Goal: Communication & Community: Answer question/provide support

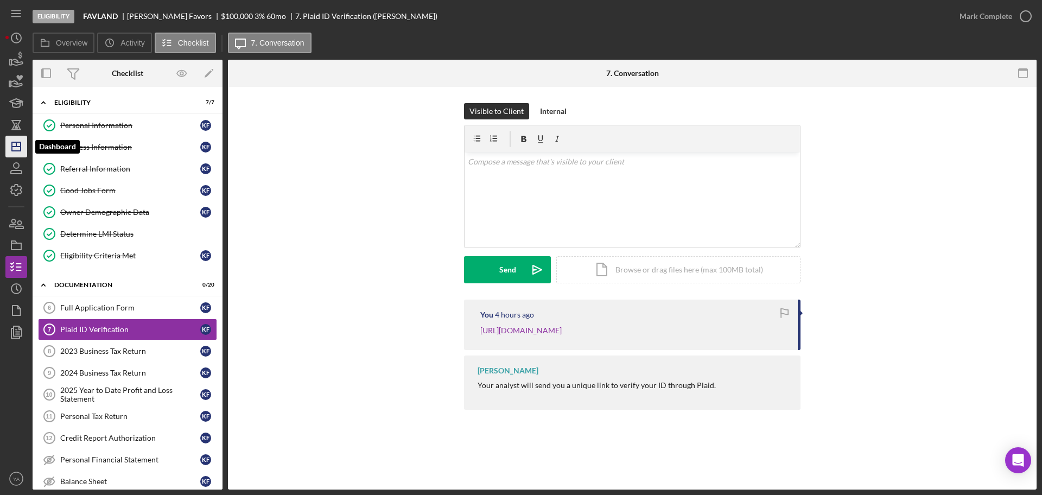
click at [18, 140] on icon "Icon/Dashboard" at bounding box center [16, 146] width 27 height 27
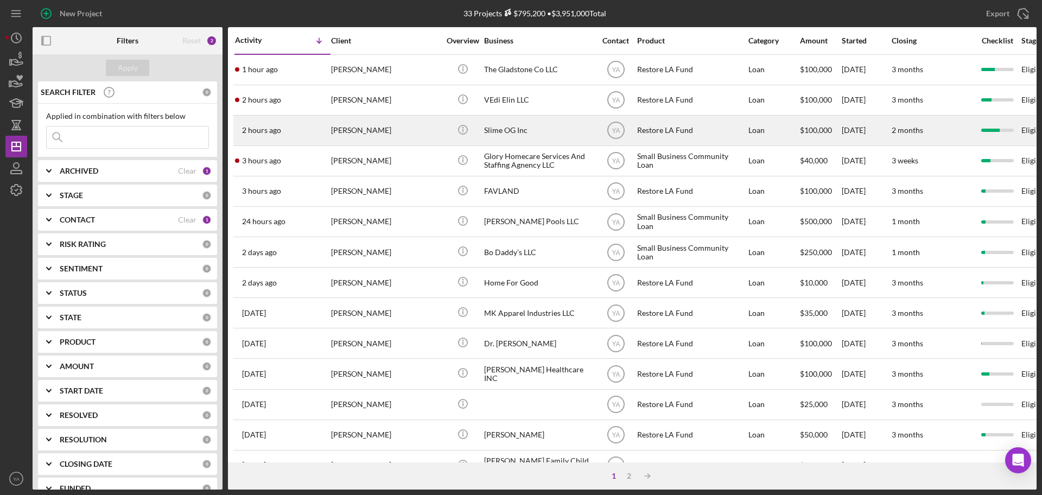
click at [511, 130] on div "Slime OG Inc" at bounding box center [538, 130] width 108 height 29
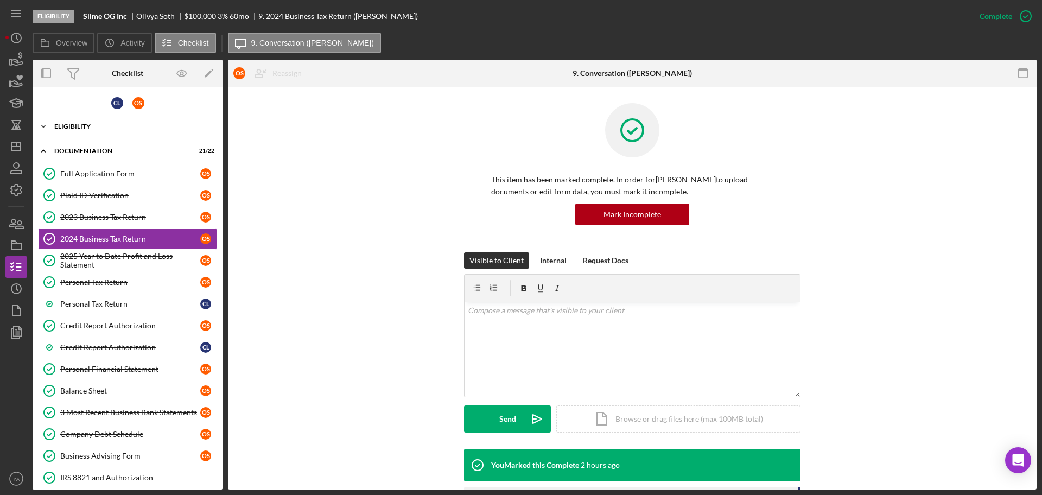
click at [98, 117] on div "Icon/Expander Eligibility 8 / 8" at bounding box center [128, 127] width 190 height 22
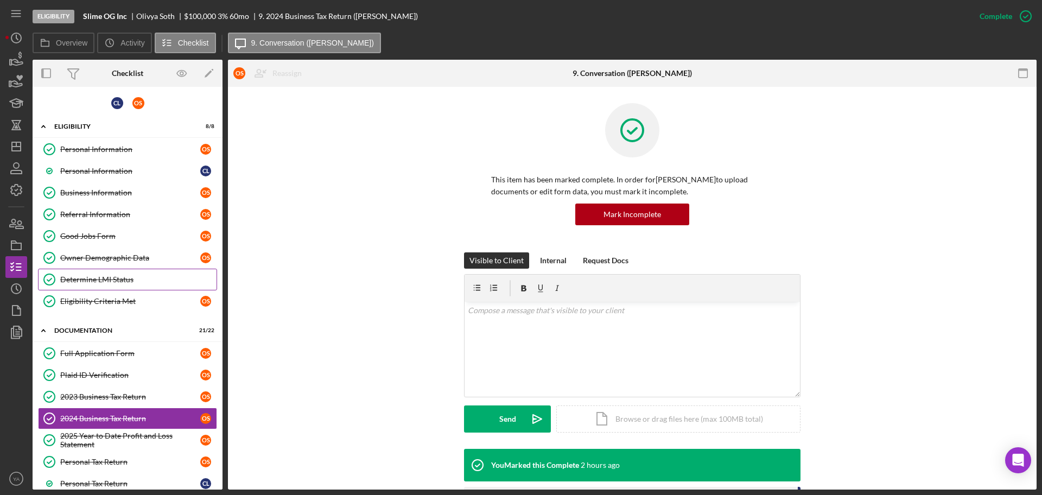
click at [111, 278] on div "Determine LMI Status" at bounding box center [138, 279] width 156 height 9
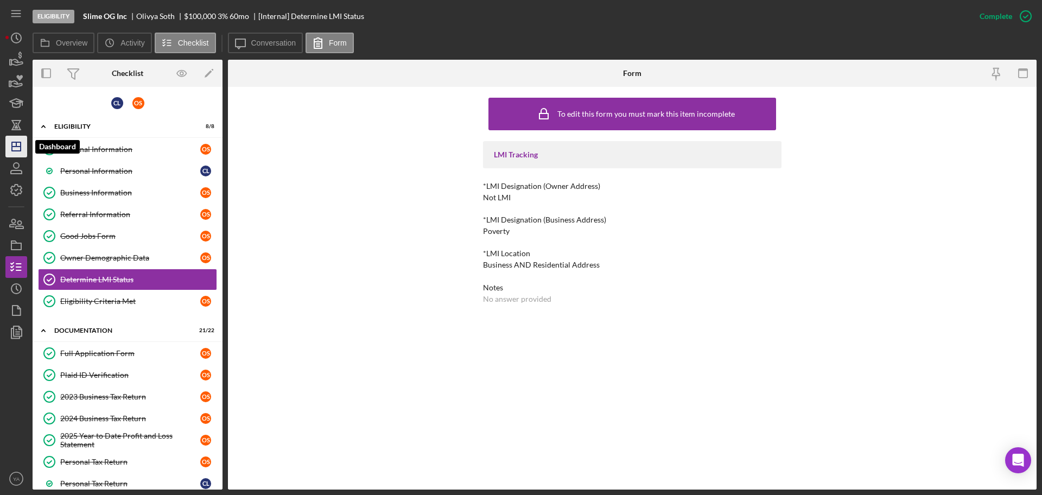
click at [15, 136] on icon "Icon/Dashboard" at bounding box center [16, 146] width 27 height 27
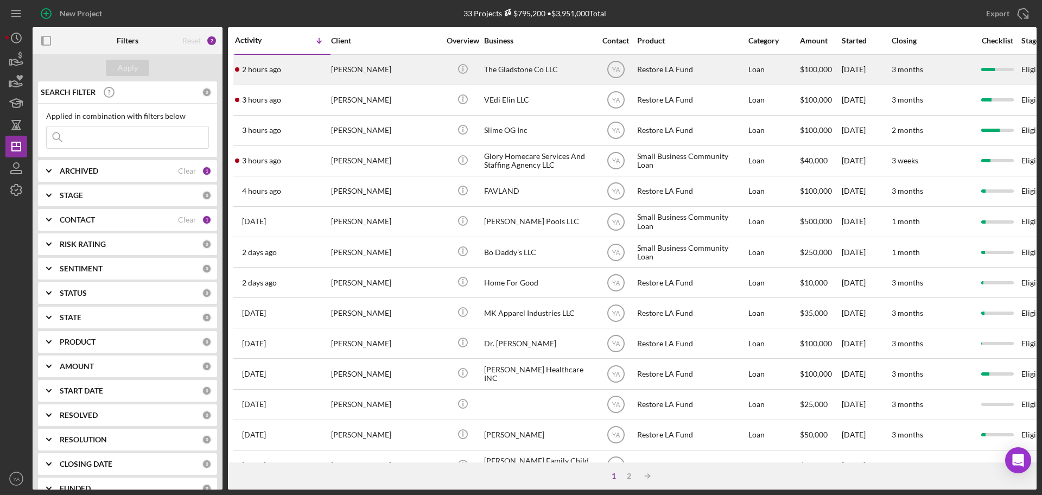
click at [542, 72] on div "The Gladstone Co LLC" at bounding box center [538, 69] width 108 height 29
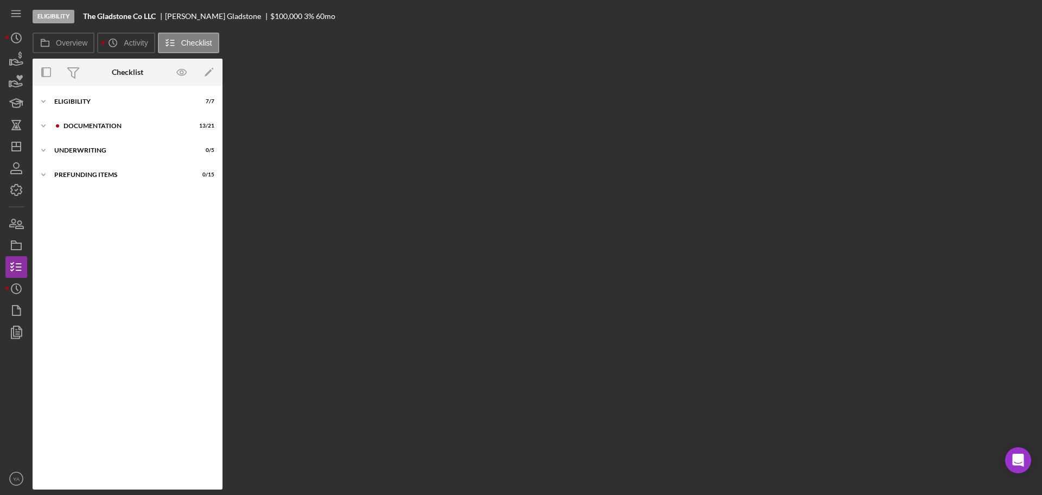
click at [104, 115] on div "Icon/Expander Eligibility 7 / 7 Icon/Expander Documentation 13 / 21 Icon/Expand…" at bounding box center [128, 287] width 190 height 393
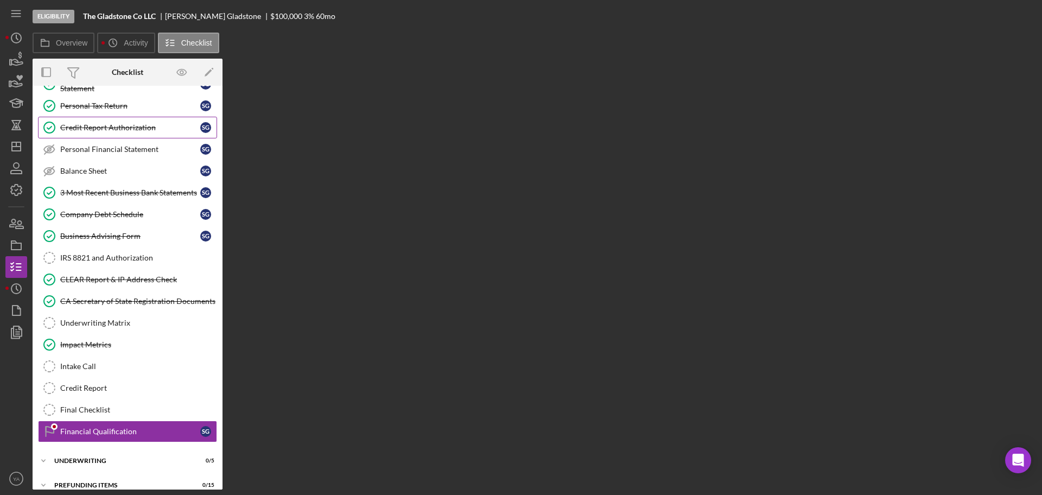
scroll to position [164, 0]
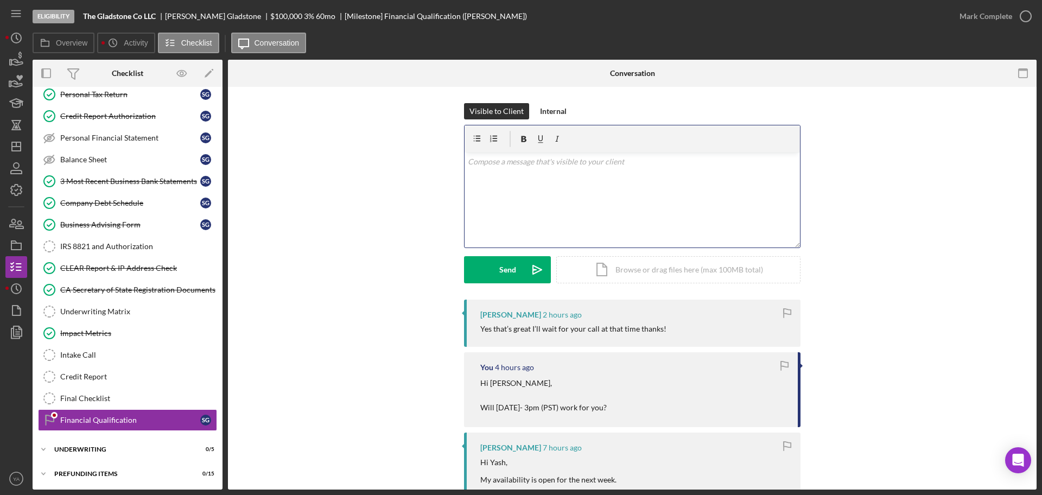
click at [635, 216] on div "v Color teal Color pink Remove color Add row above Add row below Add column bef…" at bounding box center [631, 199] width 335 height 95
click at [571, 174] on p "Looking forward to it as well! Have a great weekend." at bounding box center [632, 168] width 329 height 24
click at [570, 160] on p "Looking forward to it as well! Have a great weekend!" at bounding box center [632, 168] width 329 height 24
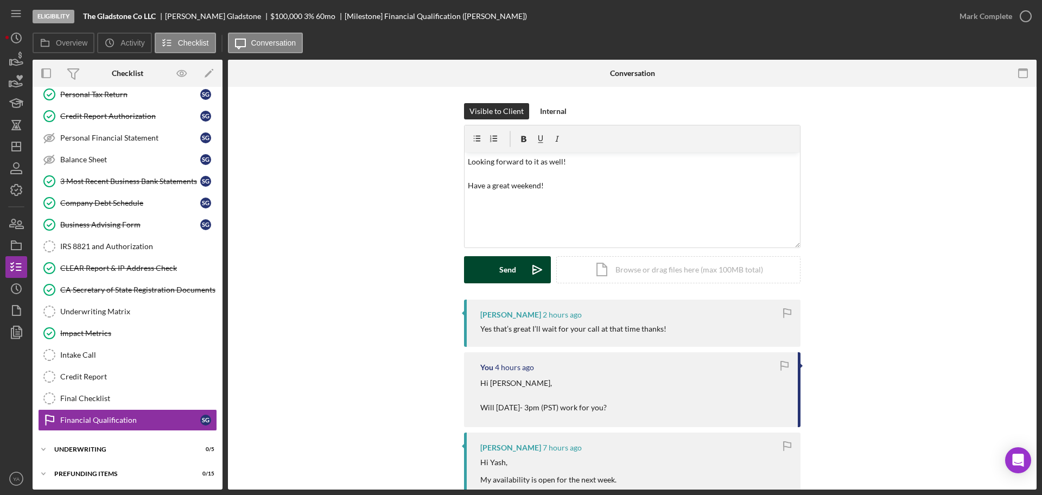
click at [515, 268] on button "Send Icon/icon-invite-send" at bounding box center [507, 269] width 87 height 27
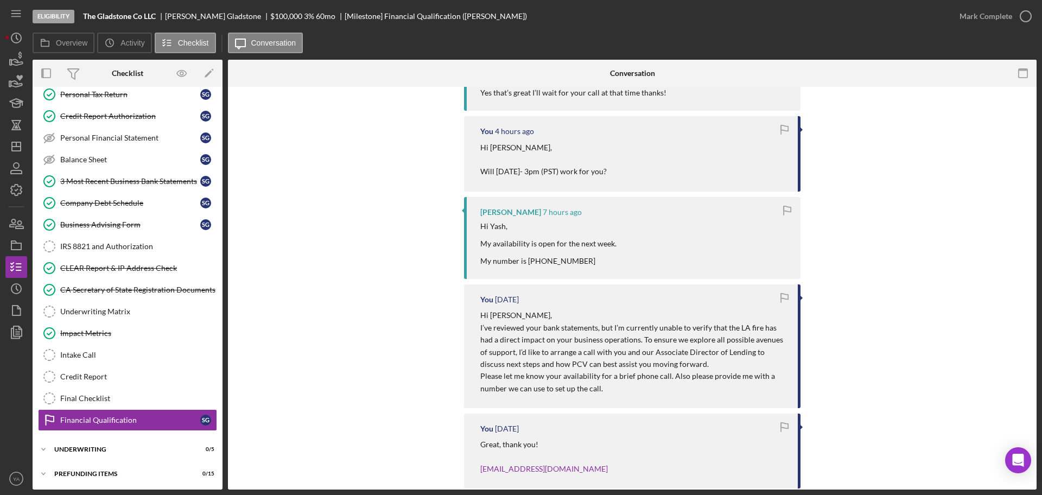
scroll to position [319, 0]
drag, startPoint x: 588, startPoint y: 255, endPoint x: 526, endPoint y: 262, distance: 62.8
click at [526, 262] on div "Hi Yash, My availability is open for the next week. My number is [PHONE_NUMBER]" at bounding box center [548, 240] width 136 height 43
copy div "[PHONE_NUMBER]"
drag, startPoint x: 182, startPoint y: 13, endPoint x: 231, endPoint y: 13, distance: 48.8
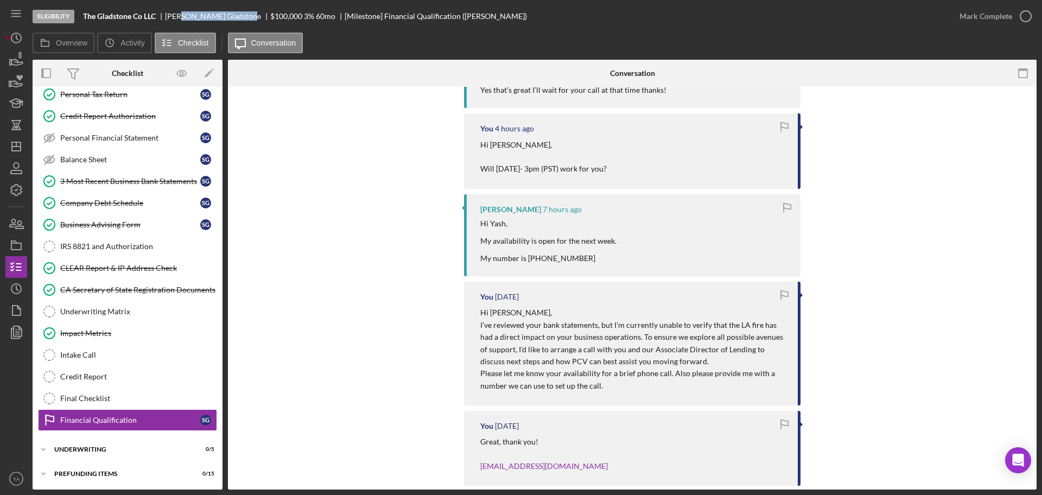
click at [231, 13] on div "[PERSON_NAME]" at bounding box center [217, 16] width 105 height 9
drag, startPoint x: 237, startPoint y: 15, endPoint x: 165, endPoint y: 16, distance: 71.6
click at [165, 16] on div "The Gladstone Co LLC [PERSON_NAME] $100,000 $20,000 3 % 60 mo [Milestone] Finan…" at bounding box center [305, 16] width 444 height 9
copy div "[PERSON_NAME]"
